Goal: Task Accomplishment & Management: Manage account settings

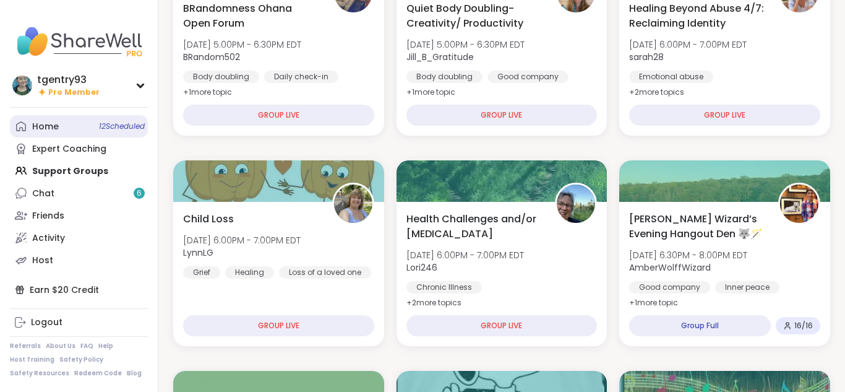
scroll to position [209, 0]
click at [105, 119] on link "Home 12 Scheduled" at bounding box center [79, 126] width 138 height 22
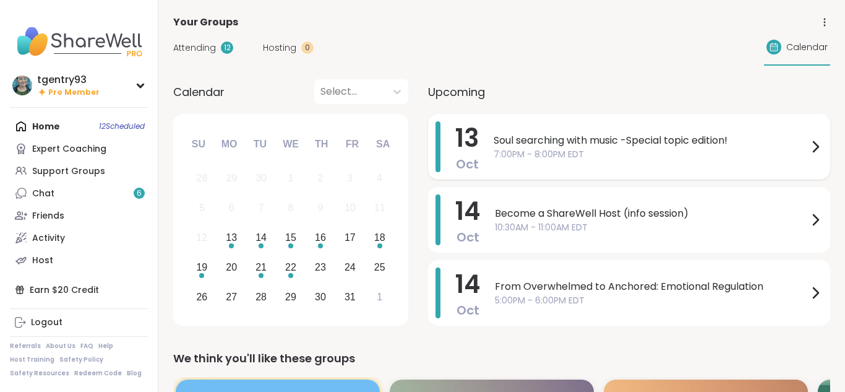
click at [643, 156] on span "7:00PM - 8:00PM EDT" at bounding box center [651, 154] width 314 height 13
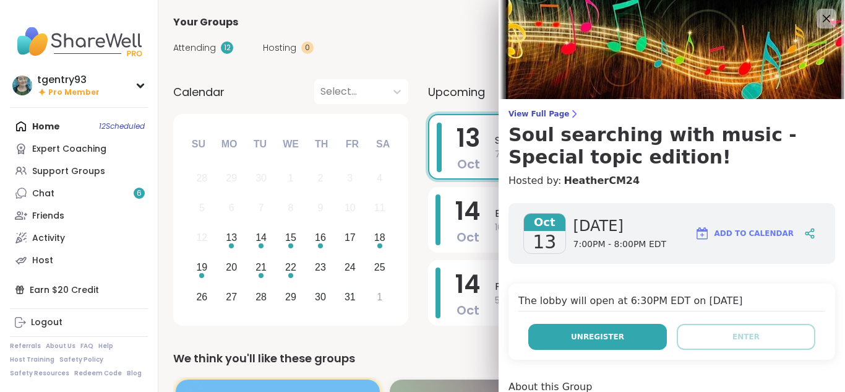
click at [590, 330] on button "Unregister" at bounding box center [598, 337] width 139 height 26
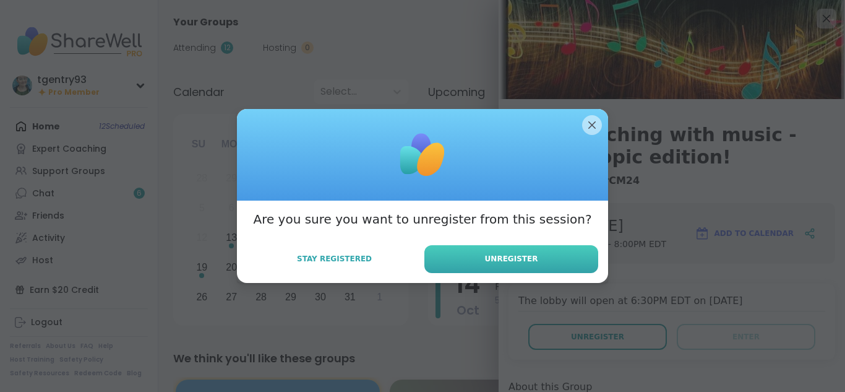
click at [508, 264] on span "Unregister" at bounding box center [511, 258] width 53 height 11
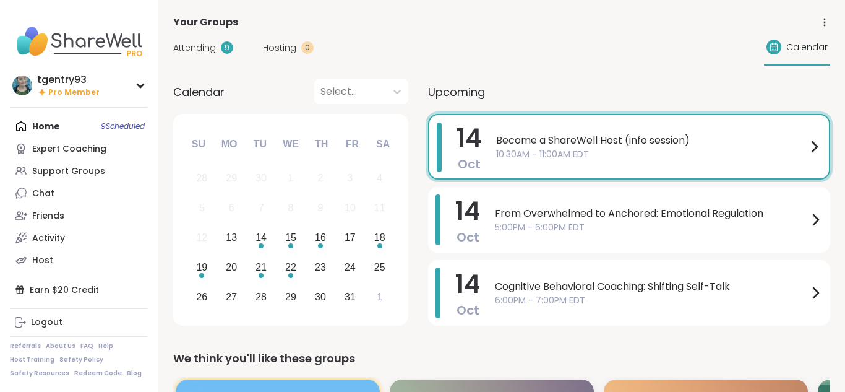
click at [625, 141] on span "Become a ShareWell Host (info session)" at bounding box center [651, 140] width 311 height 15
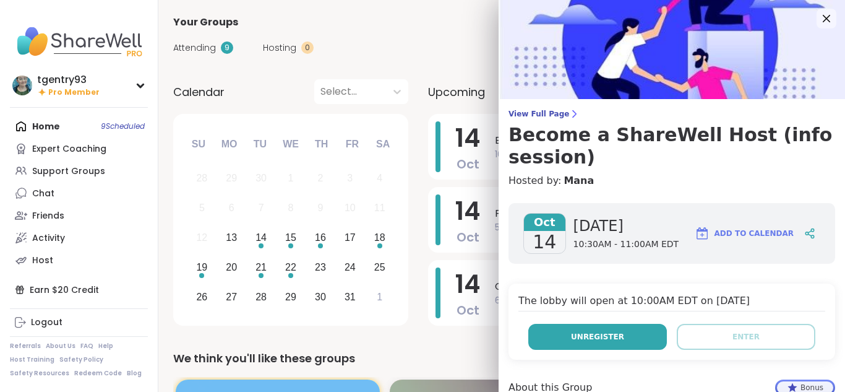
click at [604, 333] on span "Unregister" at bounding box center [597, 336] width 53 height 11
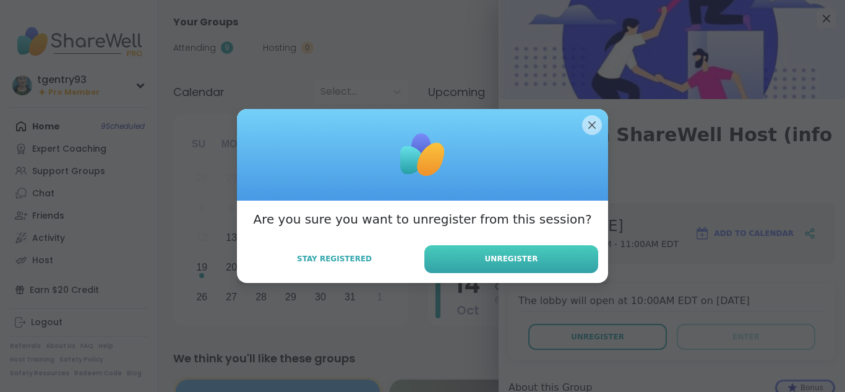
click at [525, 263] on span "Unregister" at bounding box center [511, 258] width 53 height 11
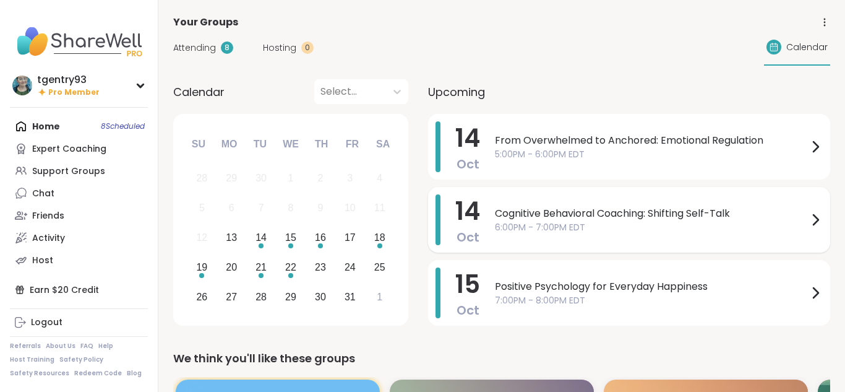
click at [604, 221] on span "6:00PM - 7:00PM EDT" at bounding box center [651, 227] width 313 height 13
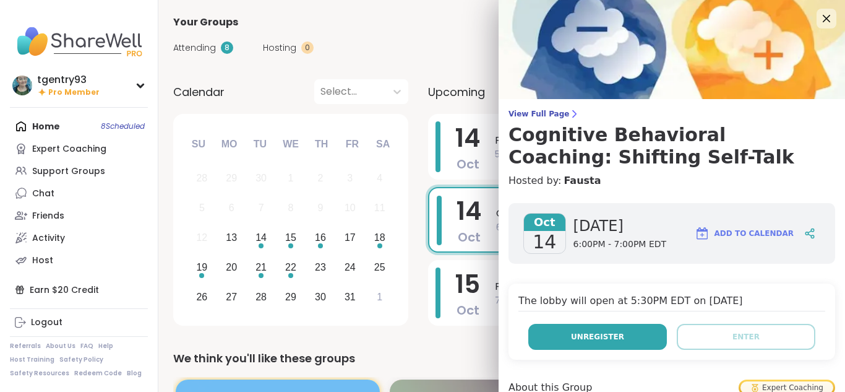
click at [566, 341] on button "Unregister" at bounding box center [598, 337] width 139 height 26
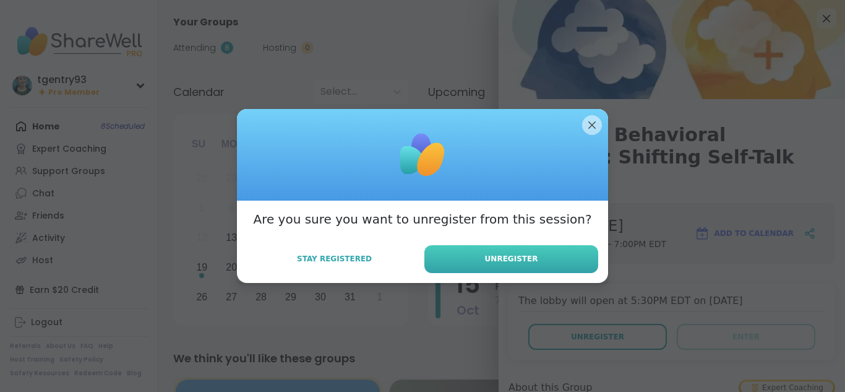
click at [536, 246] on button "Unregister" at bounding box center [512, 259] width 174 height 28
